Goal: Task Accomplishment & Management: Complete application form

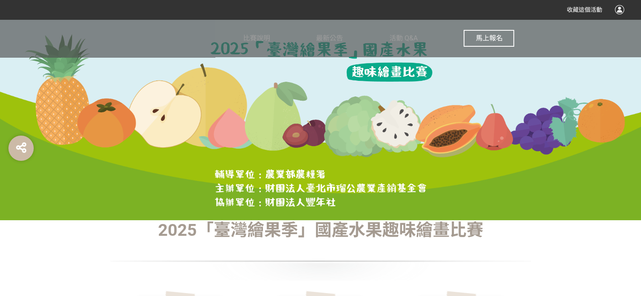
scroll to position [127, 0]
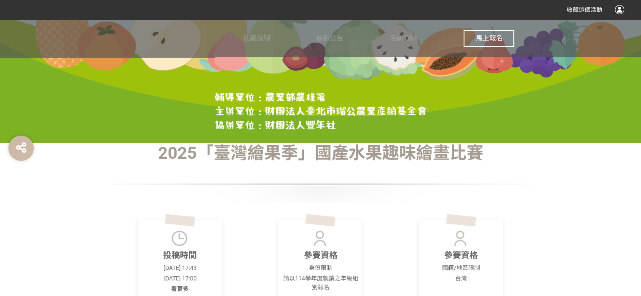
click at [487, 35] on span "馬上報名" at bounding box center [489, 38] width 27 height 8
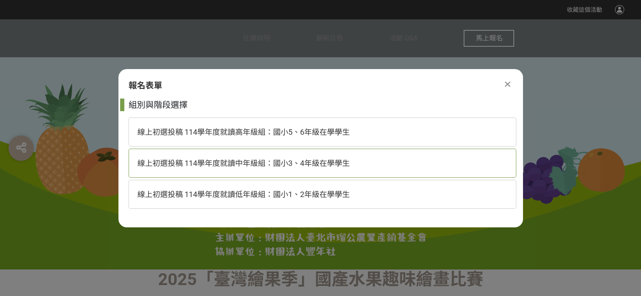
click at [331, 165] on span "線上初選投稿 114學年度就讀中年級組：國小3、4年級在學學生" at bounding box center [243, 163] width 213 height 9
select select "185293:185538"
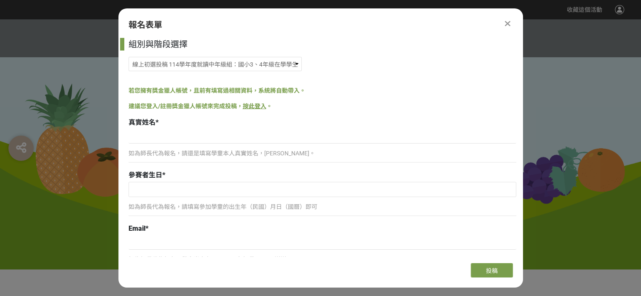
click at [239, 150] on p "如為師長代為報名，請還是填寫學童本人真實姓名，[PERSON_NAME]。" at bounding box center [323, 153] width 388 height 9
click at [238, 154] on p "如為師長代為報名，請還是填寫學童本人真實姓名，[PERSON_NAME]。" at bounding box center [323, 153] width 388 height 9
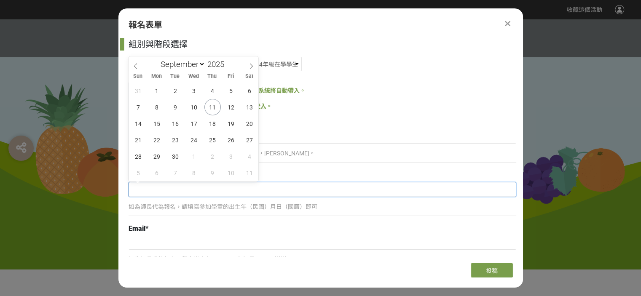
click at [242, 187] on input "text" at bounding box center [322, 190] width 387 height 14
click at [368, 161] on div "如為師長代為報名，請還是填寫學童本人真實姓名，[PERSON_NAME]。" at bounding box center [323, 157] width 388 height 19
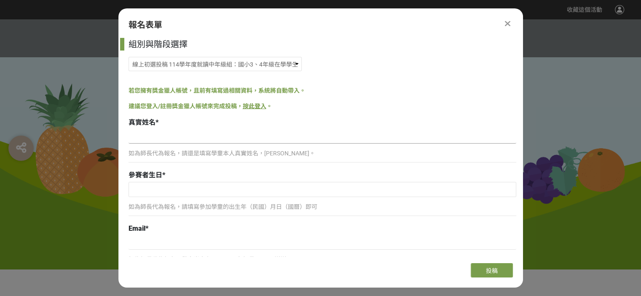
drag, startPoint x: 337, startPoint y: 143, endPoint x: 276, endPoint y: 156, distance: 62.5
click at [336, 143] on input at bounding box center [323, 136] width 388 height 14
click at [276, 156] on p "如為師長代為報名，請還是填寫學童本人真實姓名，[PERSON_NAME]。" at bounding box center [323, 153] width 388 height 9
click at [265, 136] on input at bounding box center [323, 136] width 388 height 14
type input "E"
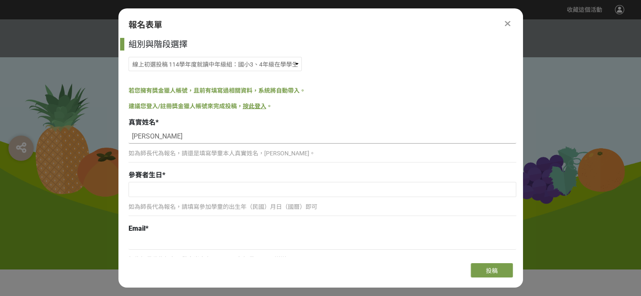
type input "[PERSON_NAME]"
click at [201, 190] on input "text" at bounding box center [322, 190] width 387 height 14
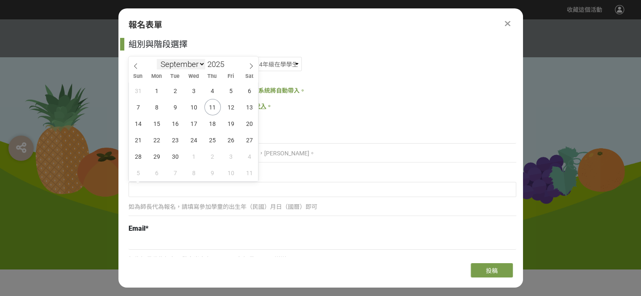
click at [194, 60] on select "January February March April May June July August September October November De…" at bounding box center [181, 64] width 48 height 11
select select "9"
click at [157, 59] on select "January February March April May June July August September October November De…" at bounding box center [181, 64] width 48 height 11
click at [177, 145] on span "21" at bounding box center [175, 140] width 16 height 16
type input "[DATE]"
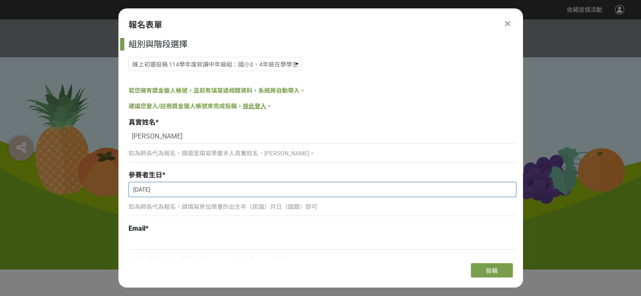
click at [143, 189] on input "[DATE]" at bounding box center [322, 190] width 387 height 14
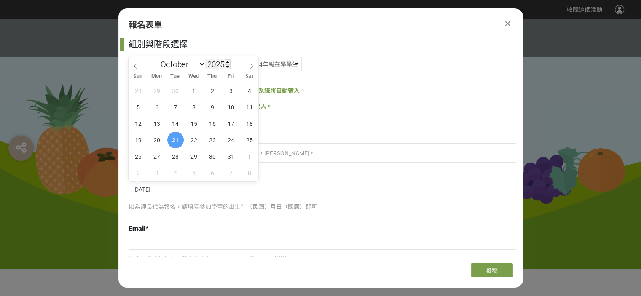
click at [224, 65] on input "2025" at bounding box center [217, 64] width 25 height 10
click at [218, 68] on input "2025" at bounding box center [217, 64] width 25 height 10
type input "2015"
click at [193, 141] on span "21" at bounding box center [194, 140] width 16 height 16
type input "[DATE]"
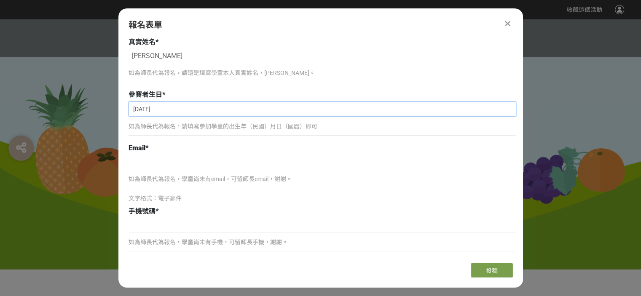
scroll to position [84, 0]
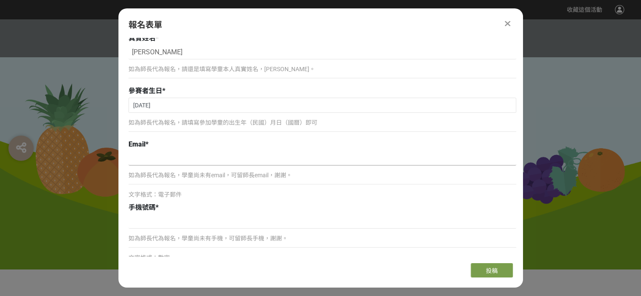
click at [169, 157] on input at bounding box center [323, 158] width 388 height 14
type input "[EMAIL_ADDRESS][DOMAIN_NAME]"
click at [177, 217] on input at bounding box center [323, 222] width 388 height 14
type input "0939109040"
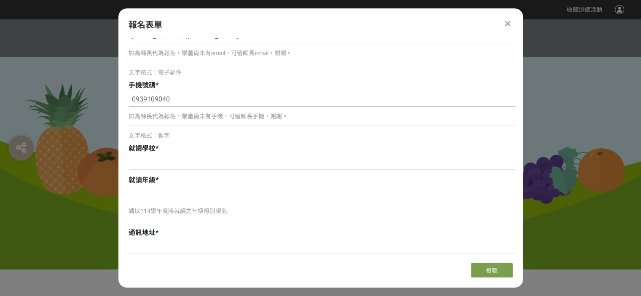
scroll to position [211, 0]
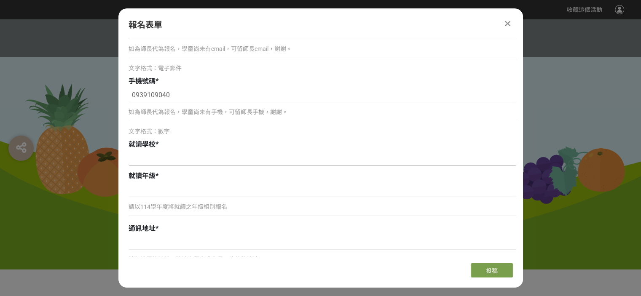
click at [206, 161] on input at bounding box center [323, 158] width 388 height 14
type input "[GEOGRAPHIC_DATA][PERSON_NAME]小"
click at [201, 192] on input at bounding box center [323, 190] width 388 height 14
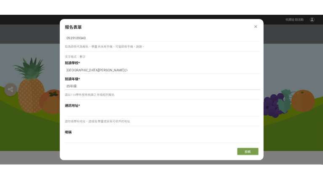
scroll to position [295, 0]
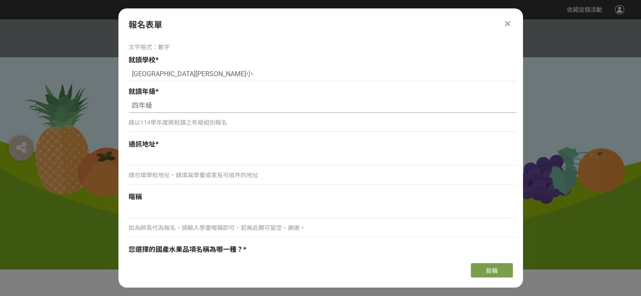
type input "四年級"
click at [193, 161] on input at bounding box center [323, 158] width 388 height 14
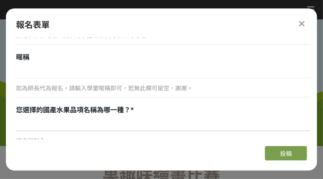
scroll to position [422, 0]
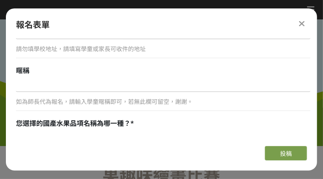
type input "[STREET_ADDRESS]"
click at [100, 86] on input at bounding box center [163, 85] width 295 height 14
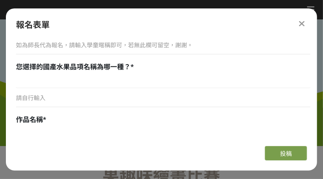
scroll to position [464, 0]
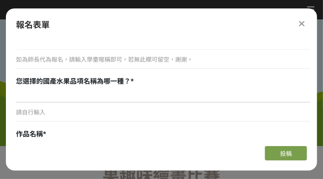
click at [52, 92] on input at bounding box center [163, 95] width 295 height 14
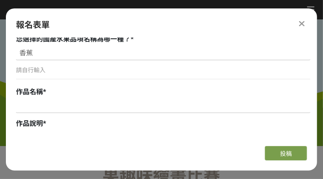
type input "香蕉"
click at [89, 102] on input at bounding box center [163, 106] width 295 height 14
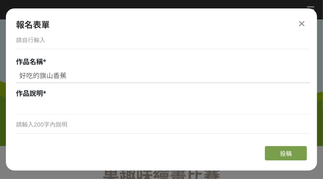
scroll to position [548, 0]
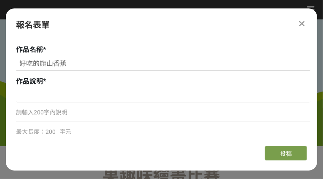
type input "好吃的旗山香蕉"
click at [81, 94] on input at bounding box center [163, 95] width 295 height 14
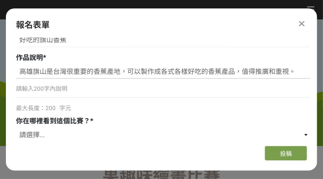
scroll to position [590, 0]
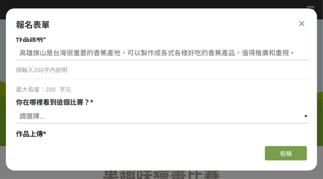
type input "高雄旗山是台灣很重要的香蕉產地，可以製作成各式各樣好吃的香蕉產品，值得推廣和重視。"
click at [151, 113] on select "請選擇... 獎金獵人網站 Facebook / Instagram 校園講座 / 老師系上推薦 電子郵件 海報 其他" at bounding box center [163, 116] width 295 height 14
select select "cms:formUnit:otherOption:6903fb0585e237523551d1a569fba2d9"
click at [16, 109] on select "請選擇... 獎金獵人網站 Facebook / Instagram 校園講座 / 老師系上推薦 電子郵件 海報 其他" at bounding box center [163, 116] width 295 height 14
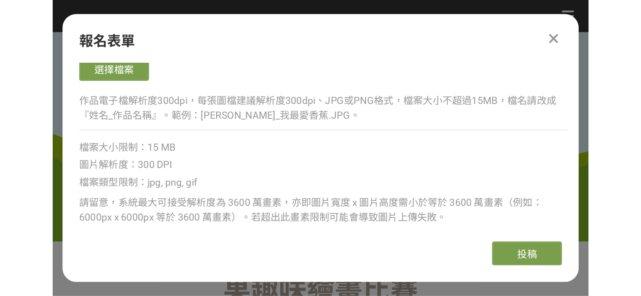
scroll to position [675, 0]
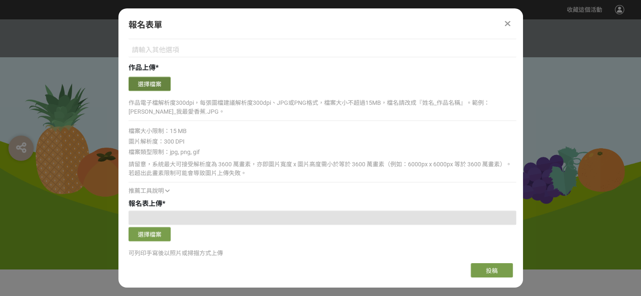
click at [160, 83] on button "選擇檔案" at bounding box center [150, 84] width 42 height 14
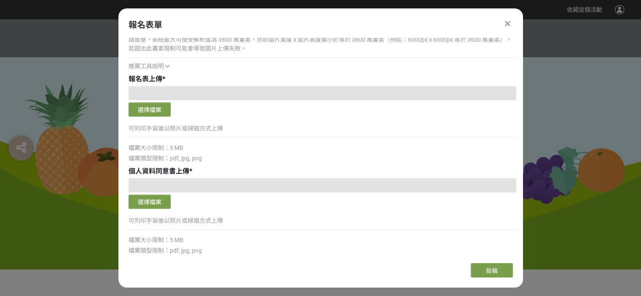
scroll to position [970, 0]
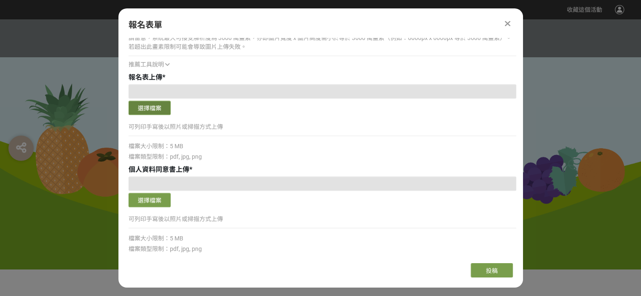
click at [150, 108] on button "選擇檔案" at bounding box center [150, 108] width 42 height 14
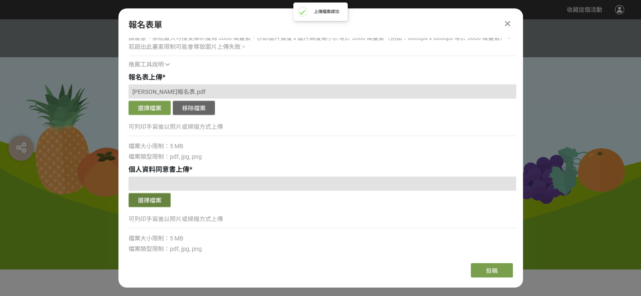
click at [148, 196] on button "選擇檔案" at bounding box center [150, 200] width 42 height 14
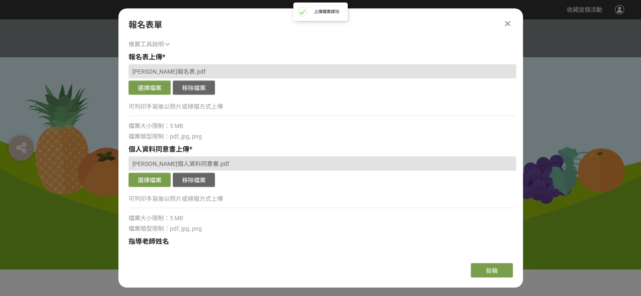
scroll to position [975, 0]
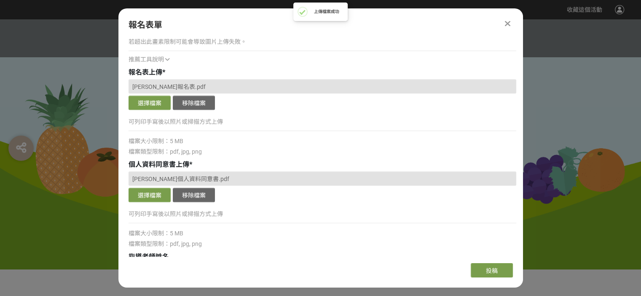
click at [269, 151] on div "檔案類型限制：pdf, jpg, png" at bounding box center [323, 152] width 388 height 9
click at [285, 234] on div "檔案大小限制：5 MB" at bounding box center [323, 233] width 388 height 9
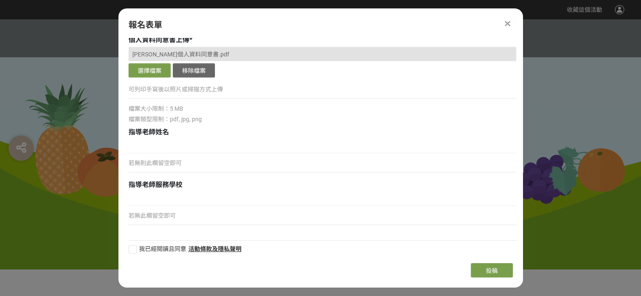
scroll to position [1101, 0]
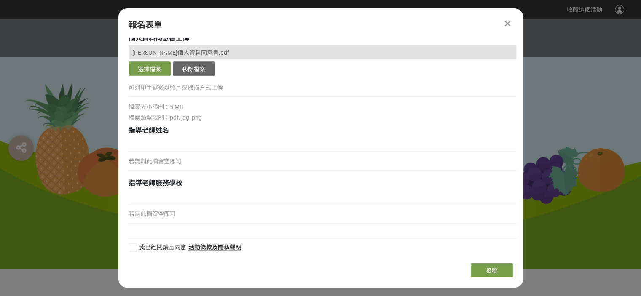
click at [132, 246] on div at bounding box center [133, 248] width 8 height 8
checkbox input "true"
click at [167, 147] on input at bounding box center [323, 144] width 388 height 14
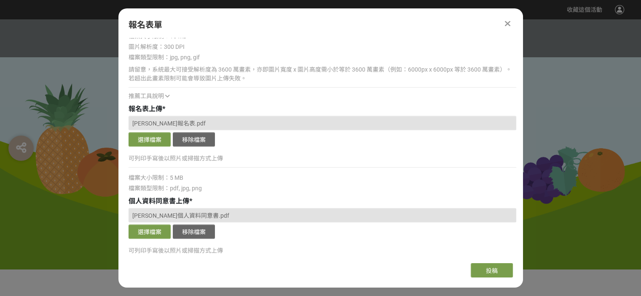
scroll to position [933, 0]
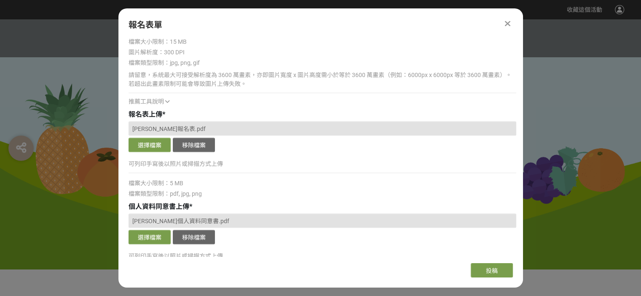
type input "[PERSON_NAME]"
click at [159, 235] on button "選擇檔案" at bounding box center [150, 237] width 42 height 14
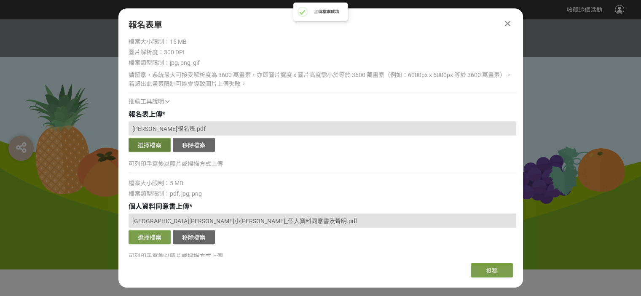
click at [156, 145] on button "選擇檔案" at bounding box center [150, 145] width 42 height 14
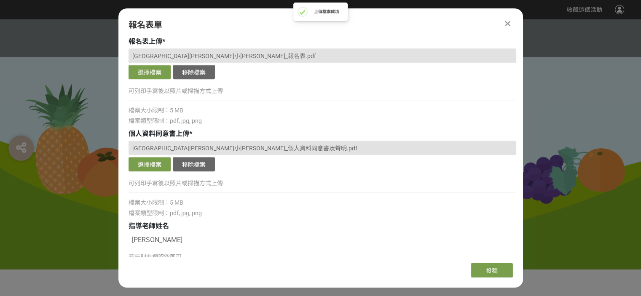
scroll to position [1101, 0]
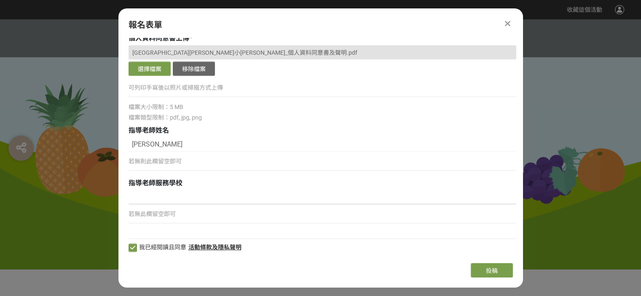
click at [180, 196] on input at bounding box center [323, 197] width 388 height 14
type input "[GEOGRAPHIC_DATA][PERSON_NAME]小"
click at [284, 132] on div "指導老師姓名" at bounding box center [323, 131] width 388 height 10
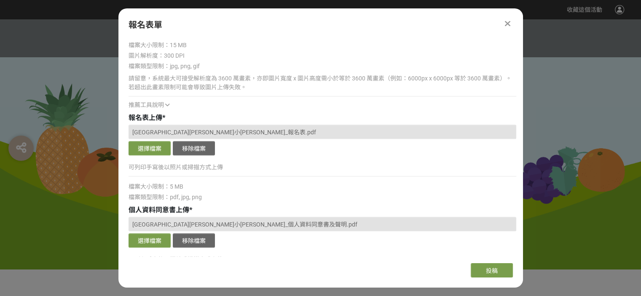
scroll to position [933, 0]
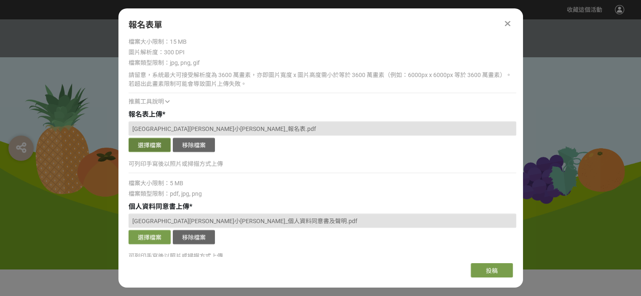
click at [150, 143] on button "選擇檔案" at bounding box center [150, 145] width 42 height 14
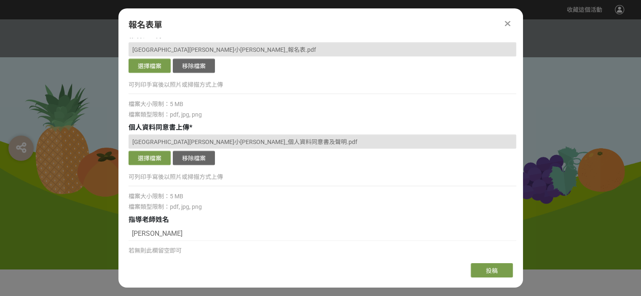
scroll to position [1017, 0]
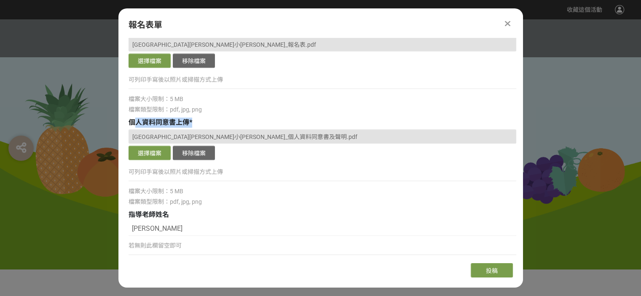
drag, startPoint x: 134, startPoint y: 116, endPoint x: 239, endPoint y: 117, distance: 105.4
click at [239, 118] on div "個人資料同意書上傳 *" at bounding box center [323, 123] width 388 height 10
click at [297, 141] on div "[GEOGRAPHIC_DATA][PERSON_NAME]小[PERSON_NAME]_個人資料同意書及聲明.pdf" at bounding box center [323, 136] width 388 height 14
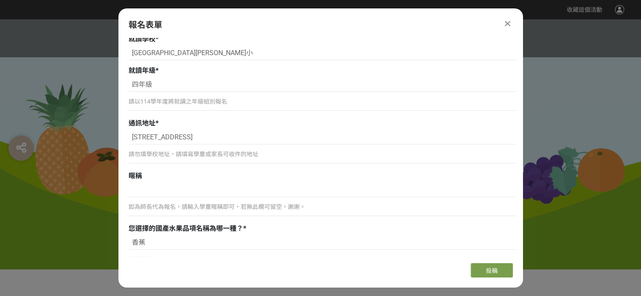
scroll to position [337, 0]
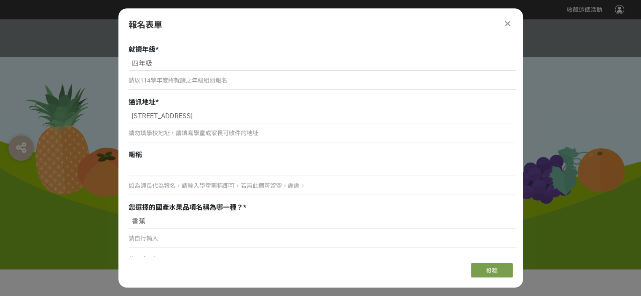
click at [242, 154] on div "暱稱" at bounding box center [323, 155] width 388 height 10
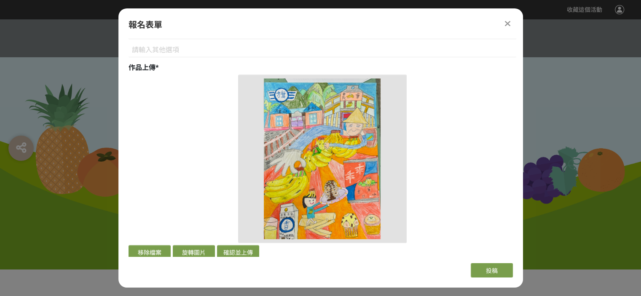
scroll to position [759, 0]
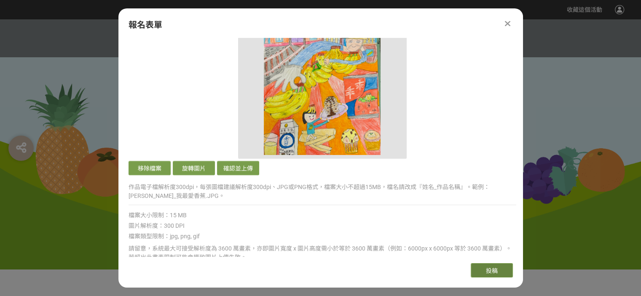
click at [493, 272] on span "投稿" at bounding box center [492, 271] width 12 height 7
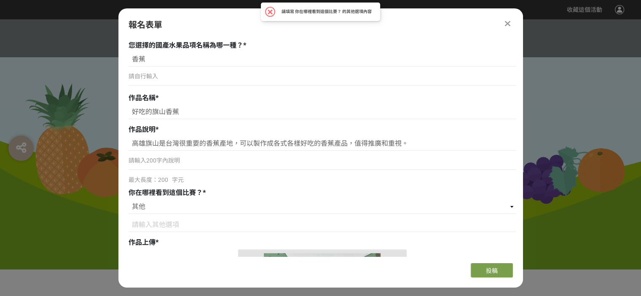
scroll to position [548, 0]
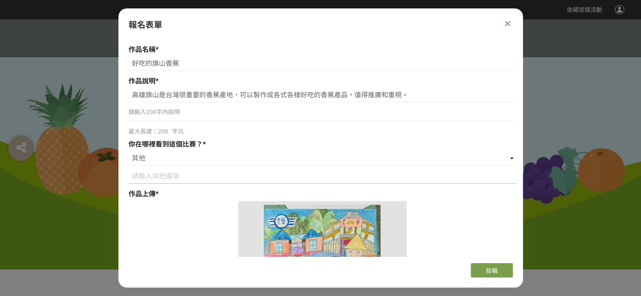
click at [244, 175] on input at bounding box center [323, 177] width 388 height 14
type input "[GEOGRAPHIC_DATA]教育處網站"
click at [486, 270] on span "投稿" at bounding box center [492, 271] width 12 height 7
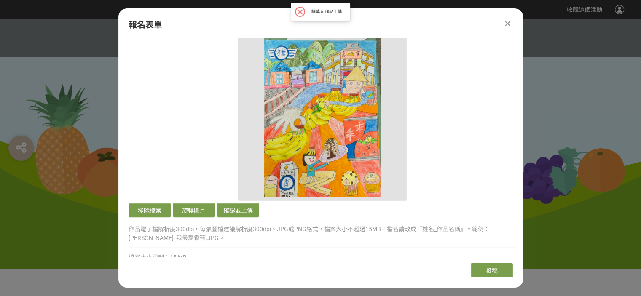
scroll to position [759, 0]
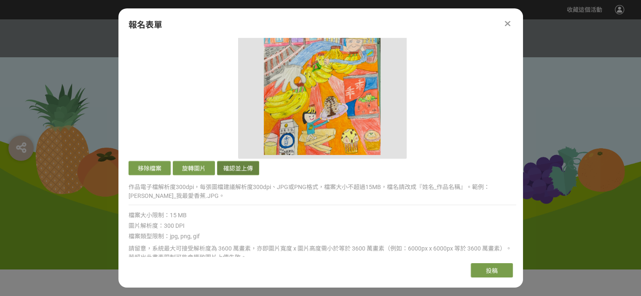
click at [229, 168] on button "確認並上傳" at bounding box center [238, 168] width 42 height 14
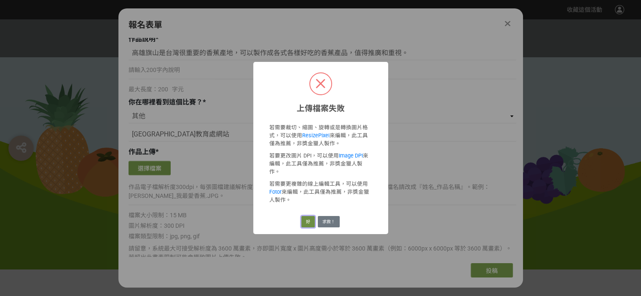
click at [307, 219] on button "好" at bounding box center [307, 222] width 13 height 12
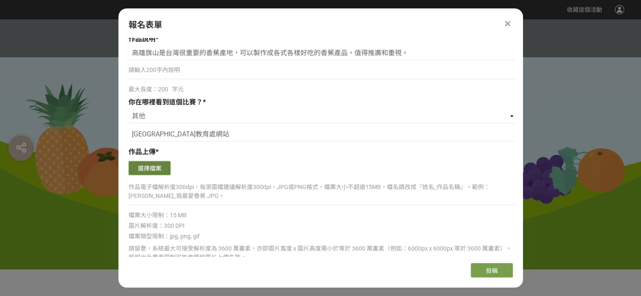
click at [160, 171] on button "選擇檔案" at bounding box center [150, 168] width 42 height 14
click at [474, 32] on div "報名表單 組別與階段選擇 線上初選投稿 114學年度就讀高年級組：國小5、6年級在學學生 線上初選投稿 114學年度就讀中年級組：國小3、4年級在學學生 線上…" at bounding box center [320, 148] width 405 height 280
click at [156, 164] on button "選擇檔案" at bounding box center [150, 168] width 42 height 14
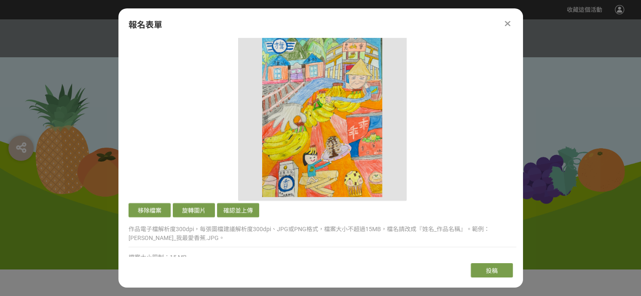
scroll to position [759, 0]
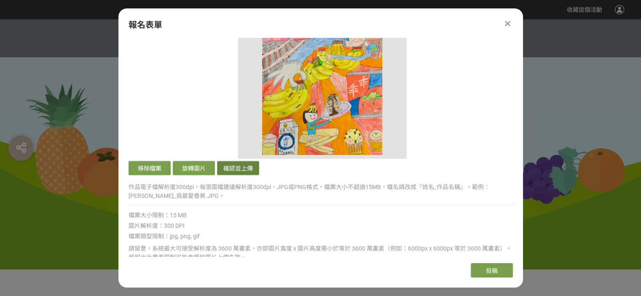
click at [245, 169] on button "確認並上傳" at bounding box center [238, 168] width 42 height 14
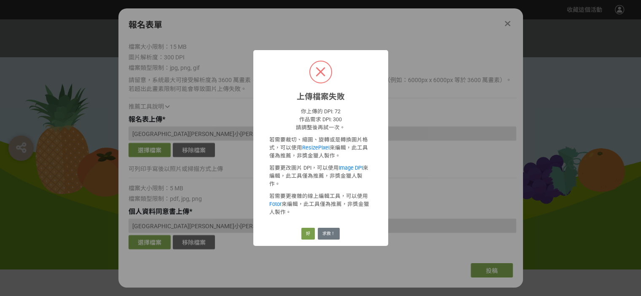
scroll to position [590, 0]
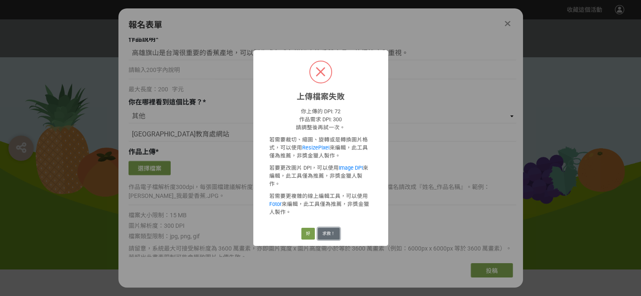
click at [327, 228] on button "求救！" at bounding box center [329, 234] width 22 height 12
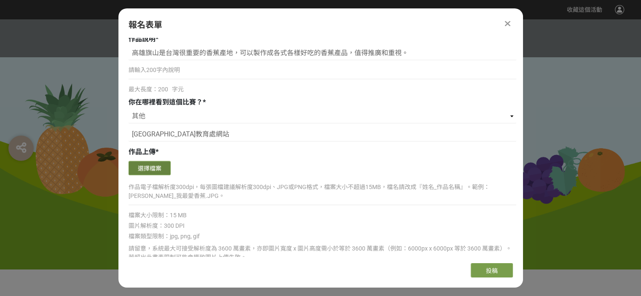
click at [159, 170] on button "選擇檔案" at bounding box center [150, 168] width 42 height 14
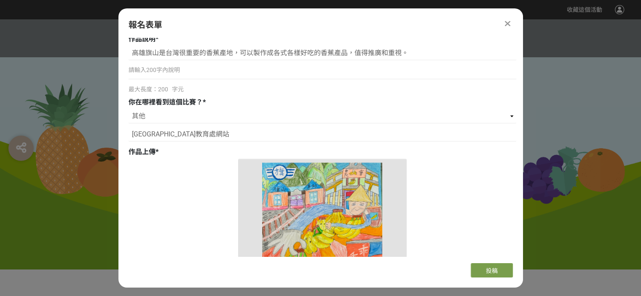
scroll to position [759, 0]
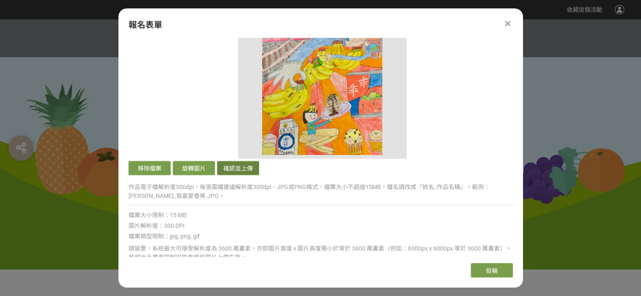
click at [227, 169] on button "確認並上傳" at bounding box center [238, 168] width 42 height 14
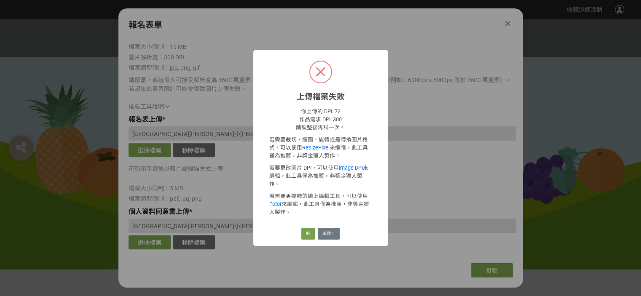
scroll to position [590, 0]
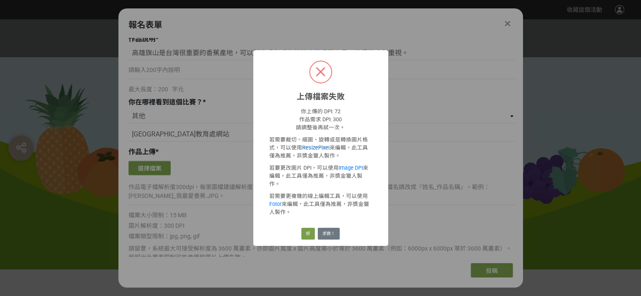
click at [315, 151] on link "ResizePixel" at bounding box center [315, 148] width 27 height 6
click at [308, 229] on button "好" at bounding box center [307, 234] width 13 height 12
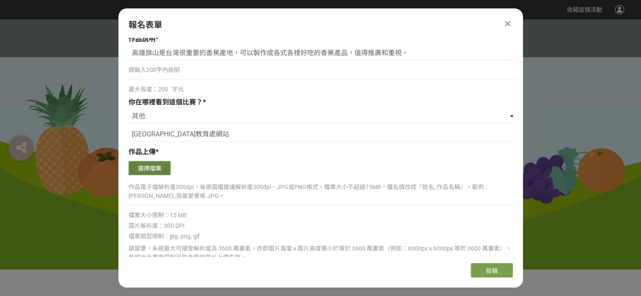
click at [161, 174] on button "選擇檔案" at bounding box center [150, 168] width 42 height 14
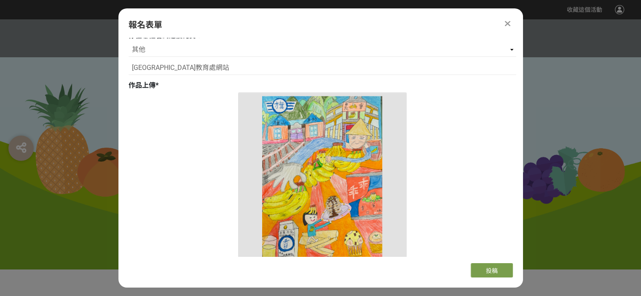
scroll to position [801, 0]
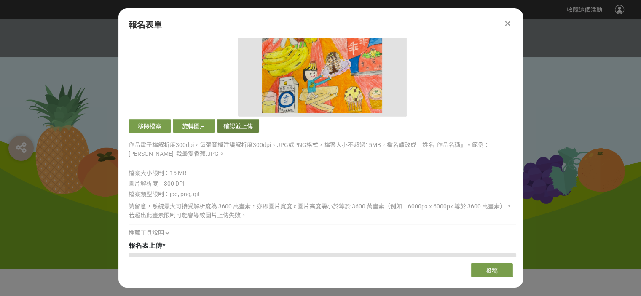
click at [234, 127] on button "確認並上傳" at bounding box center [238, 126] width 42 height 14
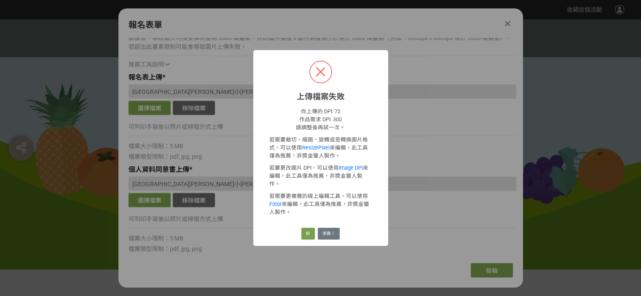
scroll to position [633, 0]
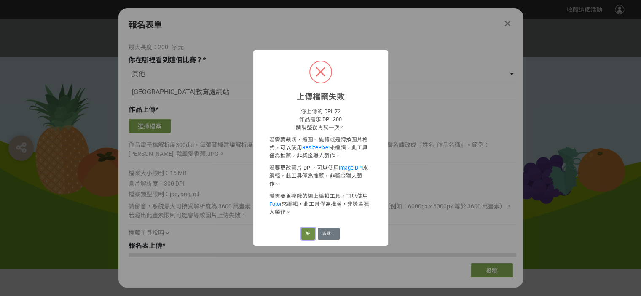
click at [307, 234] on button "好" at bounding box center [307, 234] width 13 height 12
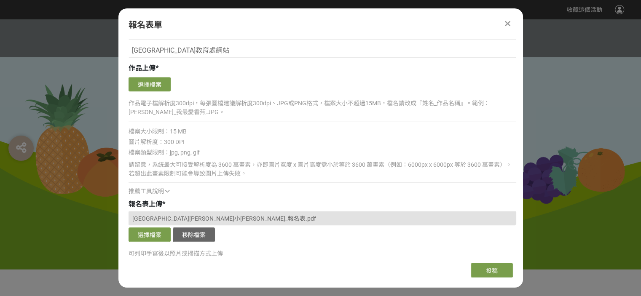
scroll to position [675, 0]
click at [339, 169] on div "請留意，系統最大可接受解析度為 3600 萬畫素，亦即圖片寬度 x 圖片高度需小於等於 3600 萬畫素（例如：6000px x 6000px 等於 3600…" at bounding box center [323, 169] width 388 height 18
click at [509, 28] on div at bounding box center [508, 24] width 10 height 10
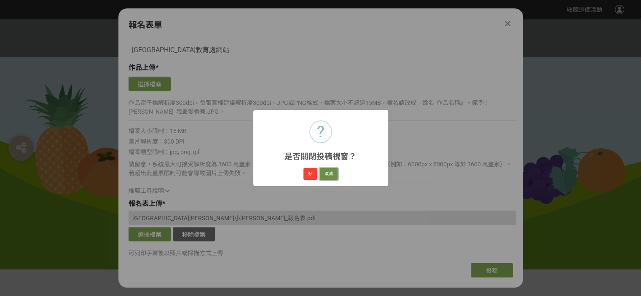
click at [325, 176] on button "取消" at bounding box center [329, 174] width 18 height 12
